Goal: Information Seeking & Learning: Learn about a topic

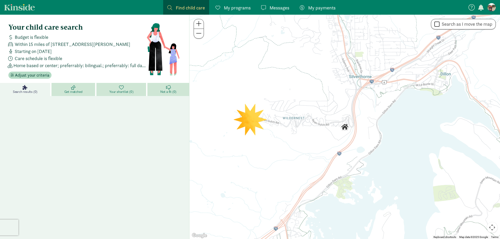
click at [250, 120] on div at bounding box center [345, 127] width 311 height 225
click at [255, 123] on div at bounding box center [345, 127] width 311 height 225
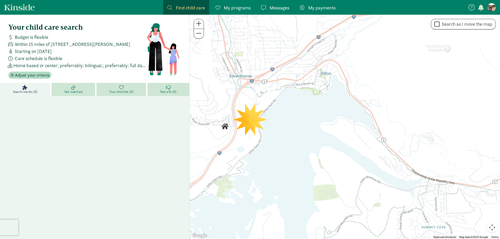
drag, startPoint x: 257, startPoint y: 159, endPoint x: 125, endPoint y: 155, distance: 132.0
click at [122, 155] on section "Your child care search Budget is flexible Within 15 miles of 304 Ryan Gulch Ct.…" at bounding box center [250, 128] width 500 height 226
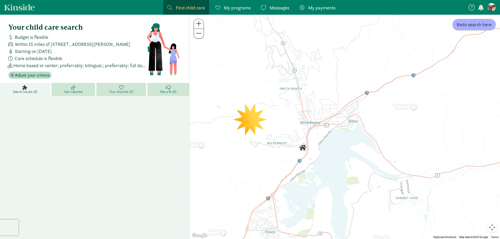
drag, startPoint x: 279, startPoint y: 115, endPoint x: 332, endPoint y: 143, distance: 59.7
click at [332, 143] on div at bounding box center [345, 127] width 311 height 225
click at [70, 90] on span "Get matched" at bounding box center [73, 92] width 18 height 4
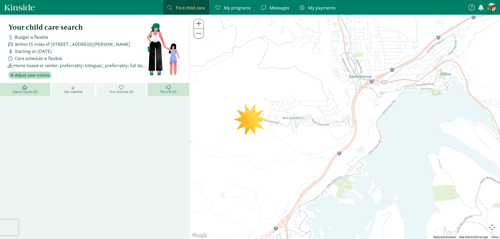
click at [124, 90] on span "Your shortlist (0)" at bounding box center [121, 92] width 24 height 4
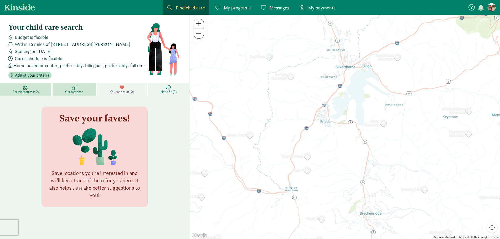
click at [166, 90] on span "Not a fit (0)" at bounding box center [169, 92] width 16 height 4
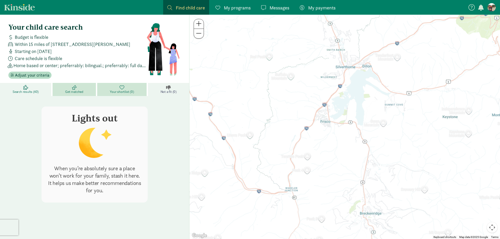
click at [25, 88] on icon at bounding box center [25, 87] width 5 height 5
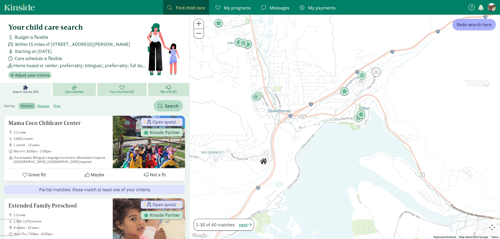
drag, startPoint x: 269, startPoint y: 121, endPoint x: 296, endPoint y: 145, distance: 36.1
click at [296, 145] on div at bounding box center [345, 127] width 311 height 225
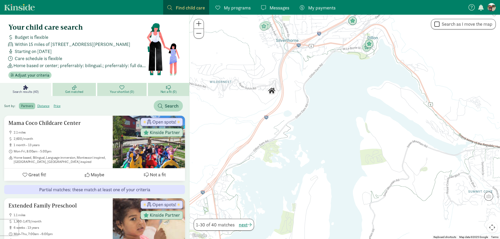
drag, startPoint x: 255, startPoint y: 157, endPoint x: 258, endPoint y: 104, distance: 53.5
click at [258, 106] on div at bounding box center [345, 127] width 311 height 225
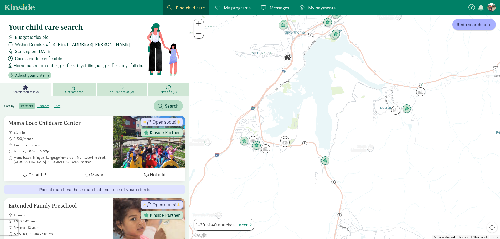
drag, startPoint x: 251, startPoint y: 169, endPoint x: 278, endPoint y: 135, distance: 44.0
click at [276, 127] on div at bounding box center [345, 127] width 311 height 225
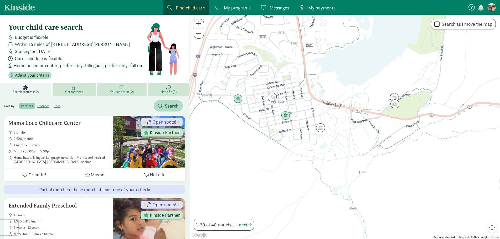
drag, startPoint x: 292, startPoint y: 127, endPoint x: 296, endPoint y: 184, distance: 57.2
click at [296, 184] on div at bounding box center [345, 127] width 311 height 225
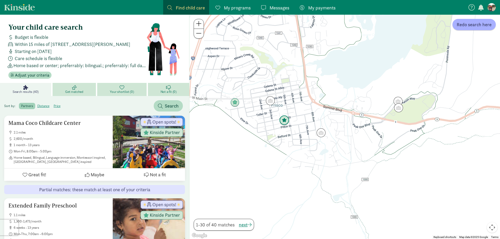
click at [284, 120] on img "Click to see details" at bounding box center [284, 121] width 14 height 14
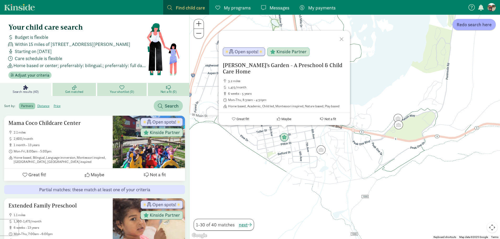
click at [233, 164] on div "Winifred's Garden - A Preschool & Child Care Home 3.2 miles 1,473/month 6 weeks…" at bounding box center [345, 127] width 311 height 225
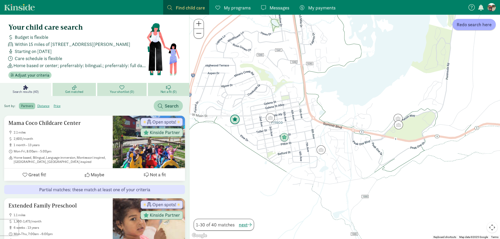
click at [236, 121] on img "Click to see details" at bounding box center [235, 120] width 14 height 14
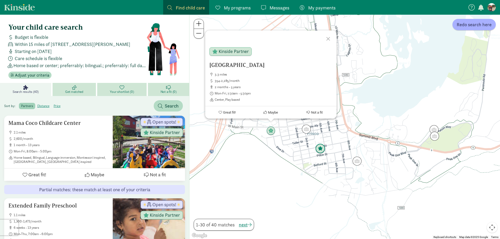
click at [316, 148] on img "Click to see details" at bounding box center [320, 149] width 14 height 14
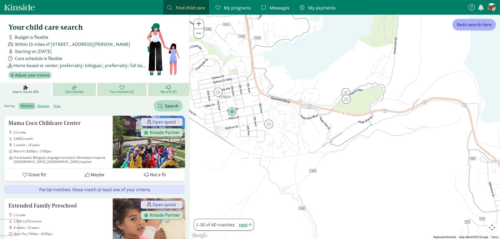
drag, startPoint x: 357, startPoint y: 187, endPoint x: 267, endPoint y: 150, distance: 97.1
click at [267, 150] on div "To navigate, press the arrow keys." at bounding box center [345, 127] width 311 height 225
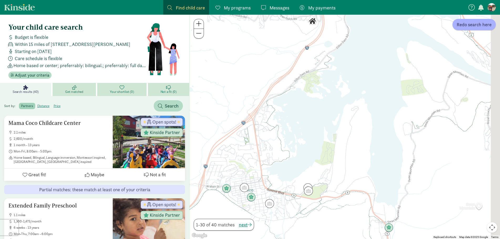
drag, startPoint x: 277, startPoint y: 110, endPoint x: 257, endPoint y: 190, distance: 82.4
click at [256, 191] on div at bounding box center [345, 127] width 311 height 225
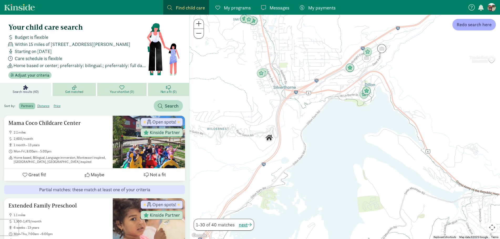
drag, startPoint x: 300, startPoint y: 99, endPoint x: 267, endPoint y: 186, distance: 92.8
click at [264, 191] on div at bounding box center [345, 127] width 311 height 225
click at [371, 89] on img "Click to see details" at bounding box center [365, 93] width 14 height 14
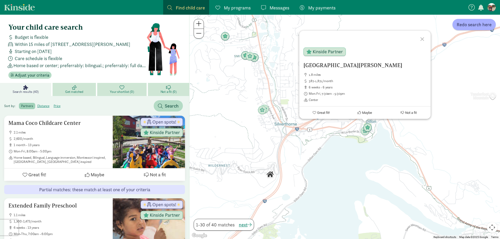
click at [346, 161] on div "Lake Dillon Preschool 1.8 miles 387-1,871/month 6 weeks - 6 years Mon-Fri, 7:30…" at bounding box center [345, 127] width 311 height 225
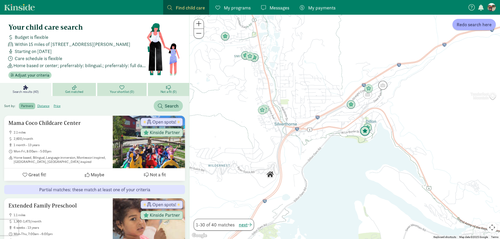
click at [364, 134] on img "Click to see details" at bounding box center [365, 131] width 14 height 14
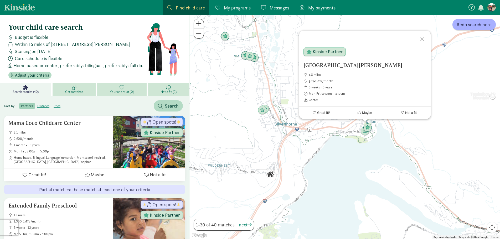
click at [325, 166] on div "Lake Dillon Preschool 1.8 miles 387-1,871/month 6 weeks - 6 years Mon-Fri, 7:30…" at bounding box center [345, 127] width 311 height 225
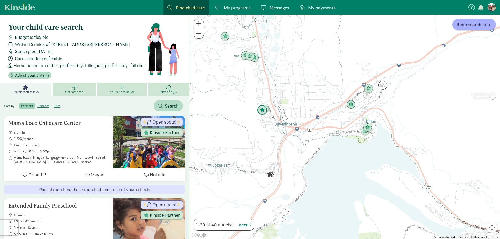
click at [262, 109] on img "Click to see details" at bounding box center [262, 110] width 14 height 14
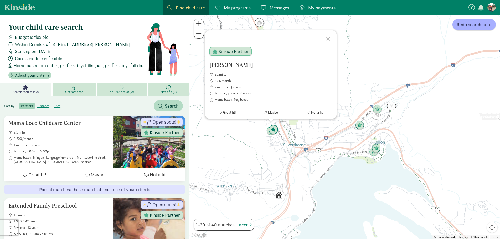
click at [277, 130] on img "Click to see details" at bounding box center [273, 130] width 14 height 14
click at [270, 134] on img "Click to see details" at bounding box center [271, 132] width 14 height 14
click at [223, 68] on h5 "[PERSON_NAME]" at bounding box center [270, 66] width 123 height 6
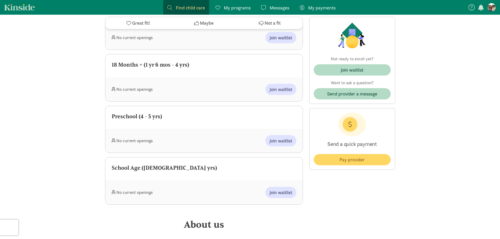
scroll to position [263, 0]
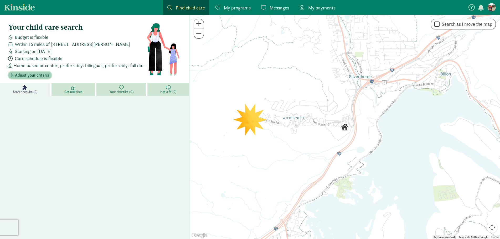
click at [33, 75] on span "Adjust your criteria" at bounding box center [32, 75] width 34 height 6
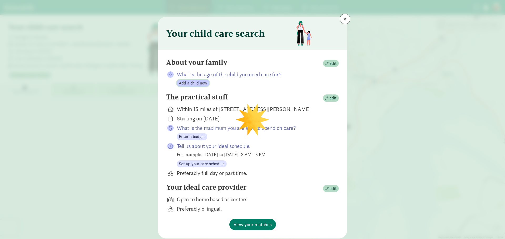
click at [202, 84] on span "Add a child now" at bounding box center [193, 83] width 28 height 6
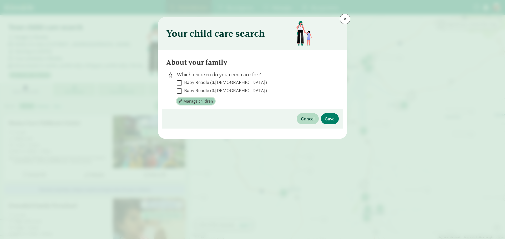
click at [201, 100] on span "Manage children" at bounding box center [197, 101] width 29 height 6
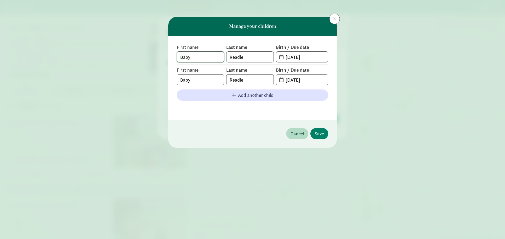
drag, startPoint x: 199, startPoint y: 59, endPoint x: 167, endPoint y: 59, distance: 32.1
click at [167, 59] on div "Manage your children First name Baby Last name Readle Birth / Due date 03-15-20…" at bounding box center [252, 119] width 505 height 239
type input "Lilith"
click at [309, 55] on input "03-15-2022" at bounding box center [304, 57] width 45 height 11
drag, startPoint x: 310, startPoint y: 57, endPoint x: 273, endPoint y: 58, distance: 37.6
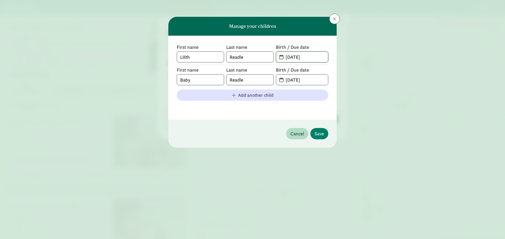
click at [273, 58] on div "First name Lilith Last name Readle Birth / Due date 03-15-2022" at bounding box center [252, 53] width 151 height 18
type input "09-06-25"
click at [319, 135] on span "Save" at bounding box center [318, 133] width 9 height 7
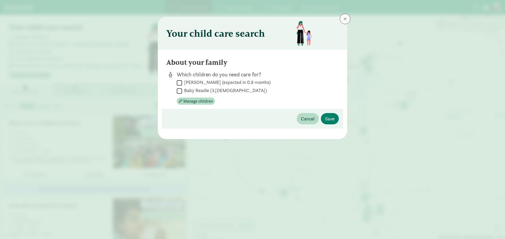
click at [180, 82] on input "Lilith Readle (expected in 0.8 months)" at bounding box center [179, 82] width 5 height 7
checkbox input "true"
click at [330, 115] on span "Save" at bounding box center [329, 118] width 9 height 7
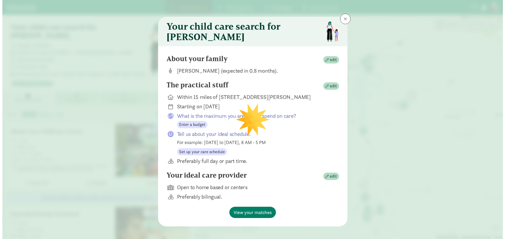
scroll to position [8, 0]
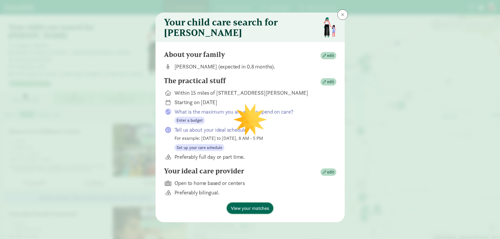
click at [250, 208] on span "View your matches" at bounding box center [250, 208] width 38 height 7
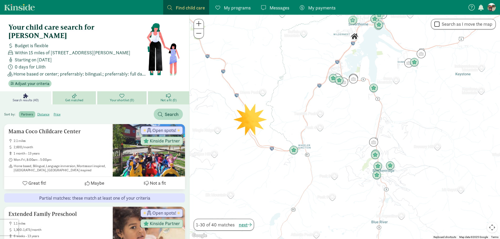
drag, startPoint x: 213, startPoint y: 159, endPoint x: 226, endPoint y: 114, distance: 46.6
click at [227, 114] on div at bounding box center [345, 127] width 311 height 225
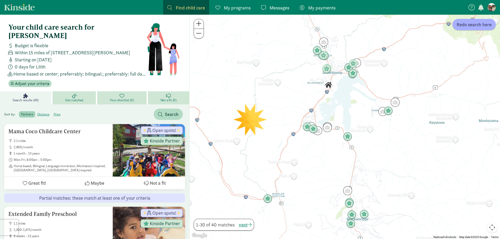
drag, startPoint x: 321, startPoint y: 112, endPoint x: 295, endPoint y: 165, distance: 59.4
click at [295, 165] on div at bounding box center [345, 127] width 311 height 225
click at [327, 69] on img "Click to see details" at bounding box center [327, 70] width 14 height 14
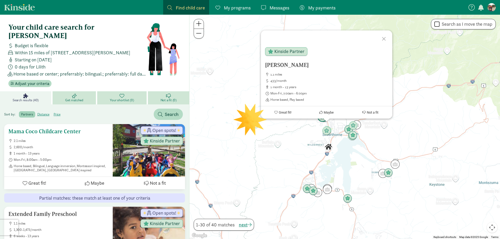
click at [49, 129] on h5 "Mama Coco Childcare Center" at bounding box center [58, 132] width 100 height 6
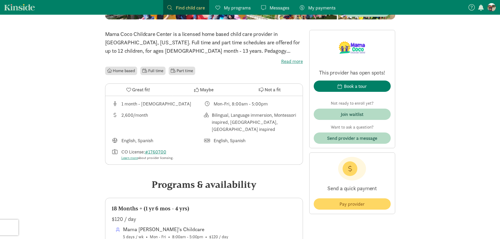
scroll to position [105, 0]
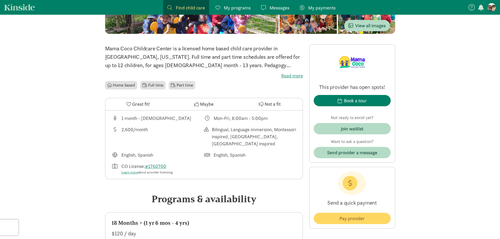
click at [178, 137] on div "2,600/month" at bounding box center [158, 136] width 93 height 21
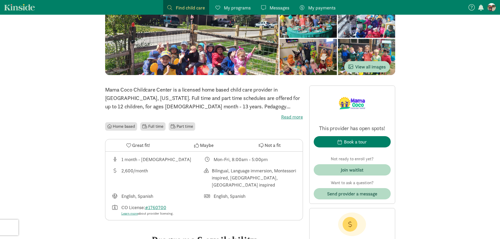
scroll to position [79, 0]
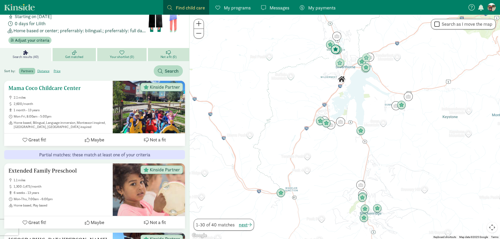
scroll to position [53, 0]
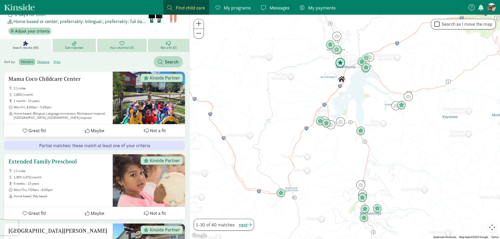
click at [58, 159] on h5 "Extended Family Preschool" at bounding box center [58, 162] width 100 height 6
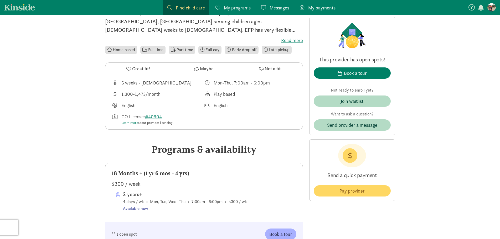
scroll to position [131, 0]
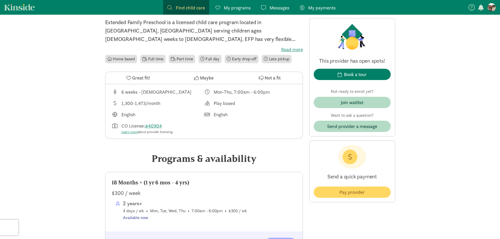
drag, startPoint x: 201, startPoint y: 132, endPoint x: 81, endPoint y: 130, distance: 119.9
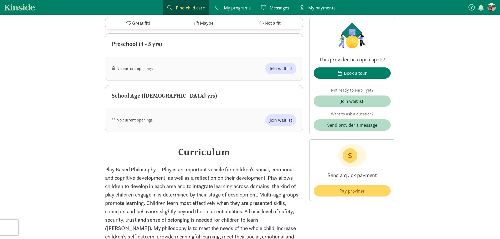
scroll to position [421, 0]
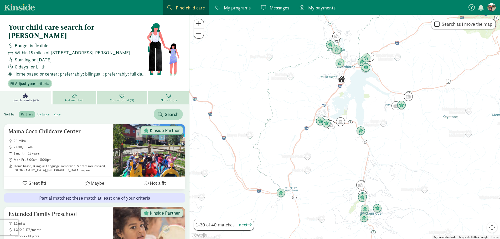
click at [39, 81] on span "Adjust your criteria" at bounding box center [32, 84] width 34 height 6
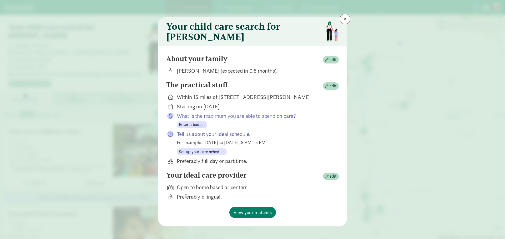
scroll to position [8, 0]
